Goal: Navigation & Orientation: Find specific page/section

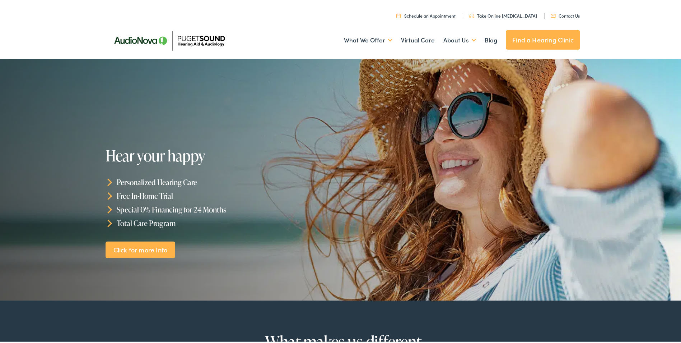
click at [508, 39] on link "Find a Hearing Clinic" at bounding box center [543, 38] width 74 height 19
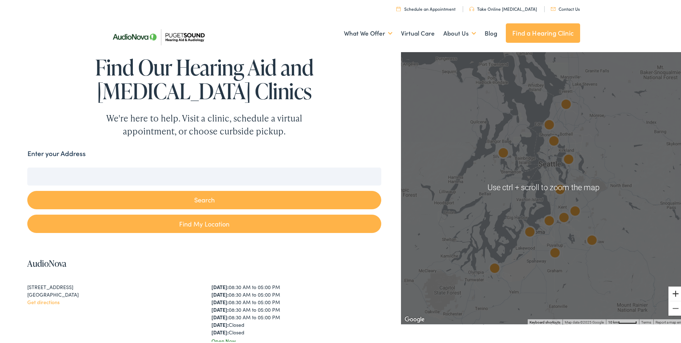
click at [674, 295] on button "Zoom in" at bounding box center [676, 292] width 14 height 14
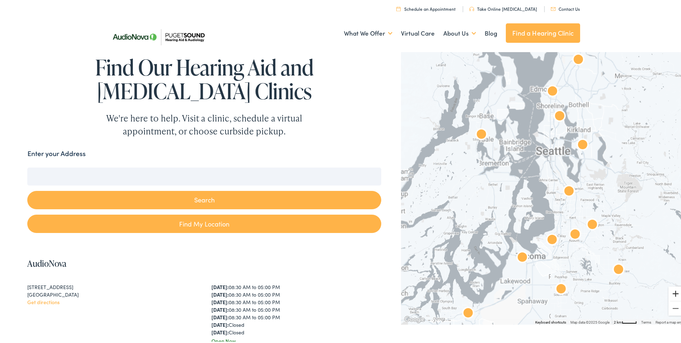
click at [674, 295] on button "Zoom in" at bounding box center [676, 292] width 14 height 14
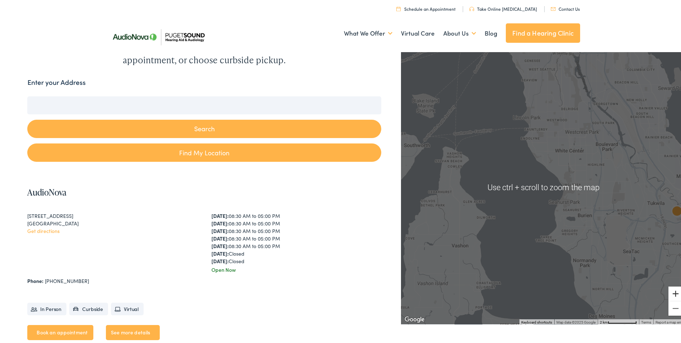
scroll to position [72, 0]
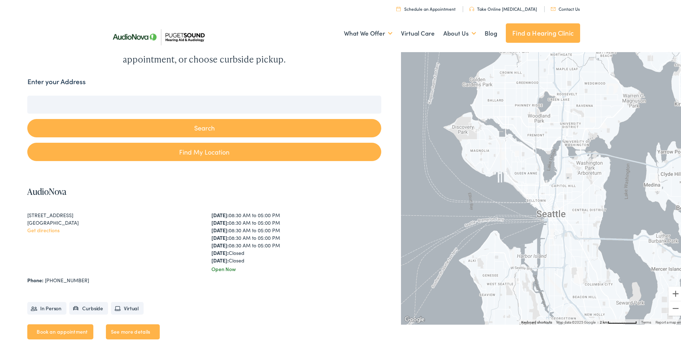
drag, startPoint x: 606, startPoint y: 134, endPoint x: 567, endPoint y: 358, distance: 227.5
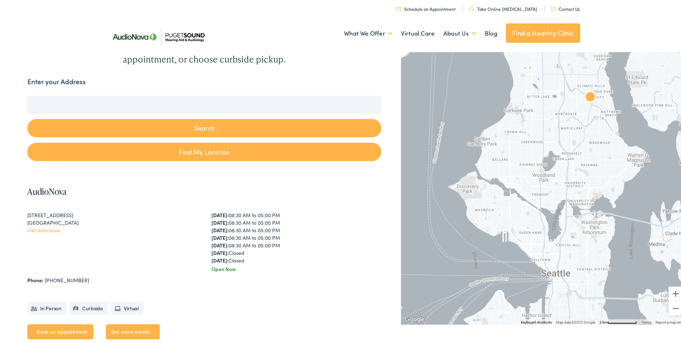
drag, startPoint x: 575, startPoint y: 213, endPoint x: 577, endPoint y: 259, distance: 45.3
click at [577, 259] on div at bounding box center [544, 185] width 286 height 274
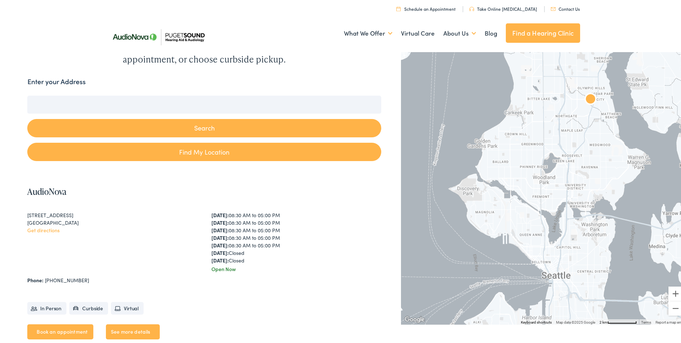
click at [588, 97] on img "AudioNova" at bounding box center [590, 98] width 17 height 17
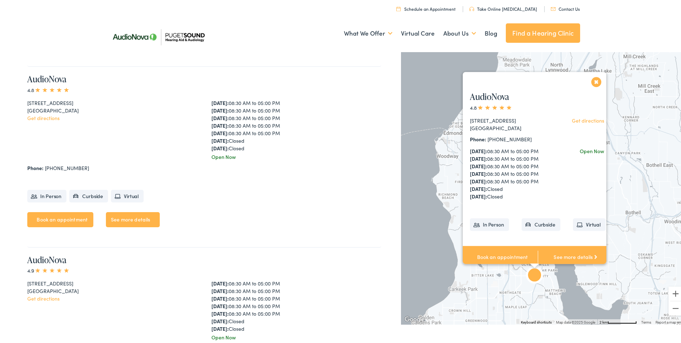
scroll to position [1810, 0]
click at [108, 35] on img at bounding box center [158, 35] width 104 height 37
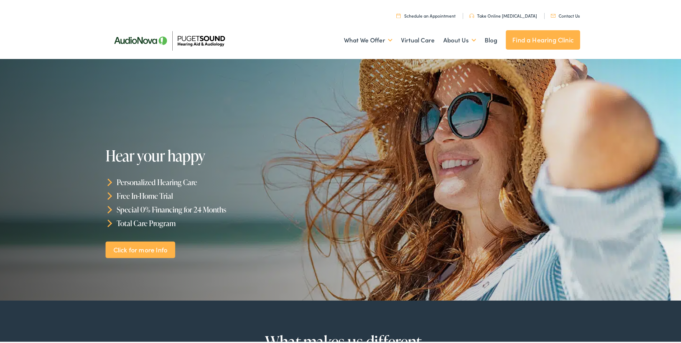
click at [287, 46] on ul "What We Offer Comprehensive & Holistic Care Hearing Testing & Evaluation Hearin…" at bounding box center [343, 39] width 474 height 27
click at [269, 45] on ul "What We Offer Comprehensive & Holistic Care Hearing Testing & Evaluation Hearin…" at bounding box center [343, 39] width 474 height 27
